Goal: Information Seeking & Learning: Understand process/instructions

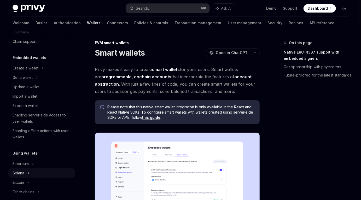
scroll to position [11, 0]
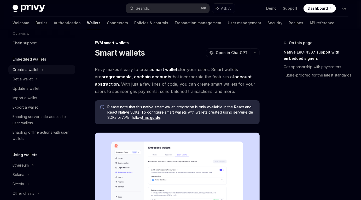
click at [30, 71] on div "Create a wallet" at bounding box center [26, 70] width 26 height 6
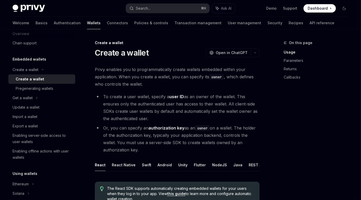
click at [162, 127] on strong "authorization key" at bounding box center [166, 127] width 36 height 5
click at [250, 164] on button "REST API" at bounding box center [257, 165] width 16 height 12
type textarea "*"
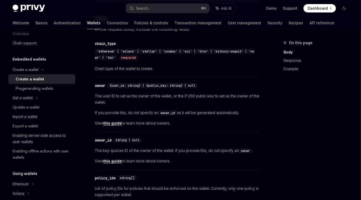
scroll to position [243, 0]
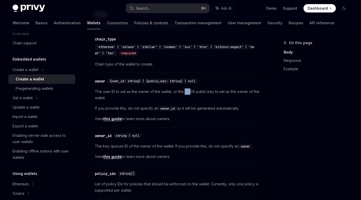
drag, startPoint x: 184, startPoint y: 90, endPoint x: 190, endPoint y: 90, distance: 5.5
click at [190, 90] on span "The user ID to set as the owner of the wallet, or the P-256 public key to set a…" at bounding box center [177, 95] width 165 height 13
click at [214, 91] on span "The user ID to set as the owner of the wallet, or the P-256 public key to set a…" at bounding box center [177, 95] width 165 height 13
click at [181, 91] on span "The user ID to set as the owner of the wallet, or the P-256 public key to set a…" at bounding box center [177, 95] width 165 height 13
drag, startPoint x: 185, startPoint y: 91, endPoint x: 213, endPoint y: 92, distance: 28.0
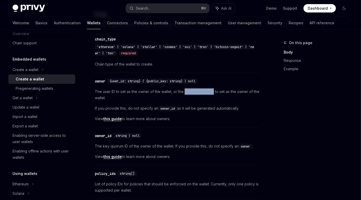
click at [213, 92] on span "The user ID to set as the owner of the wallet, or the P-256 public key to set a…" at bounding box center [177, 95] width 165 height 13
copy span "P-256 public key"
